Goal: Transaction & Acquisition: Book appointment/travel/reservation

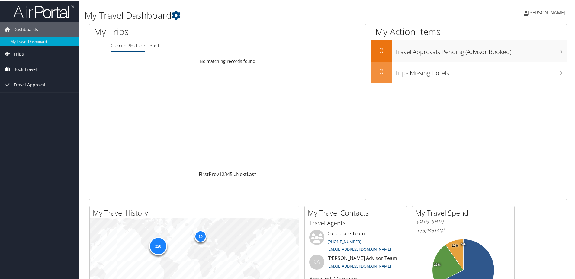
click at [56, 76] on link "Book Travel" at bounding box center [39, 68] width 79 height 15
click at [54, 99] on link "Book/Manage Online Trips" at bounding box center [39, 99] width 79 height 9
